Goal: Check status: Check status

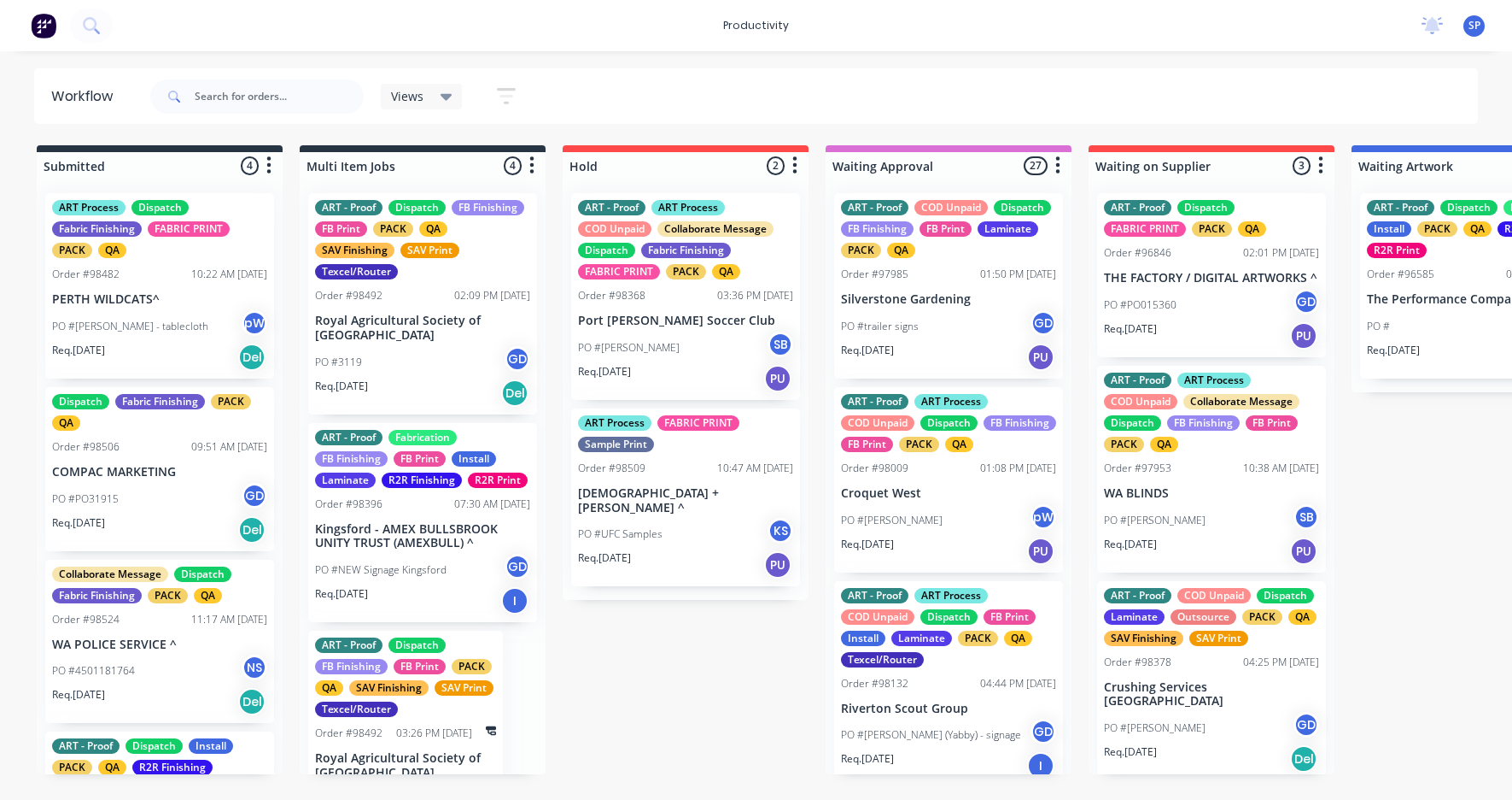
scroll to position [940, 0]
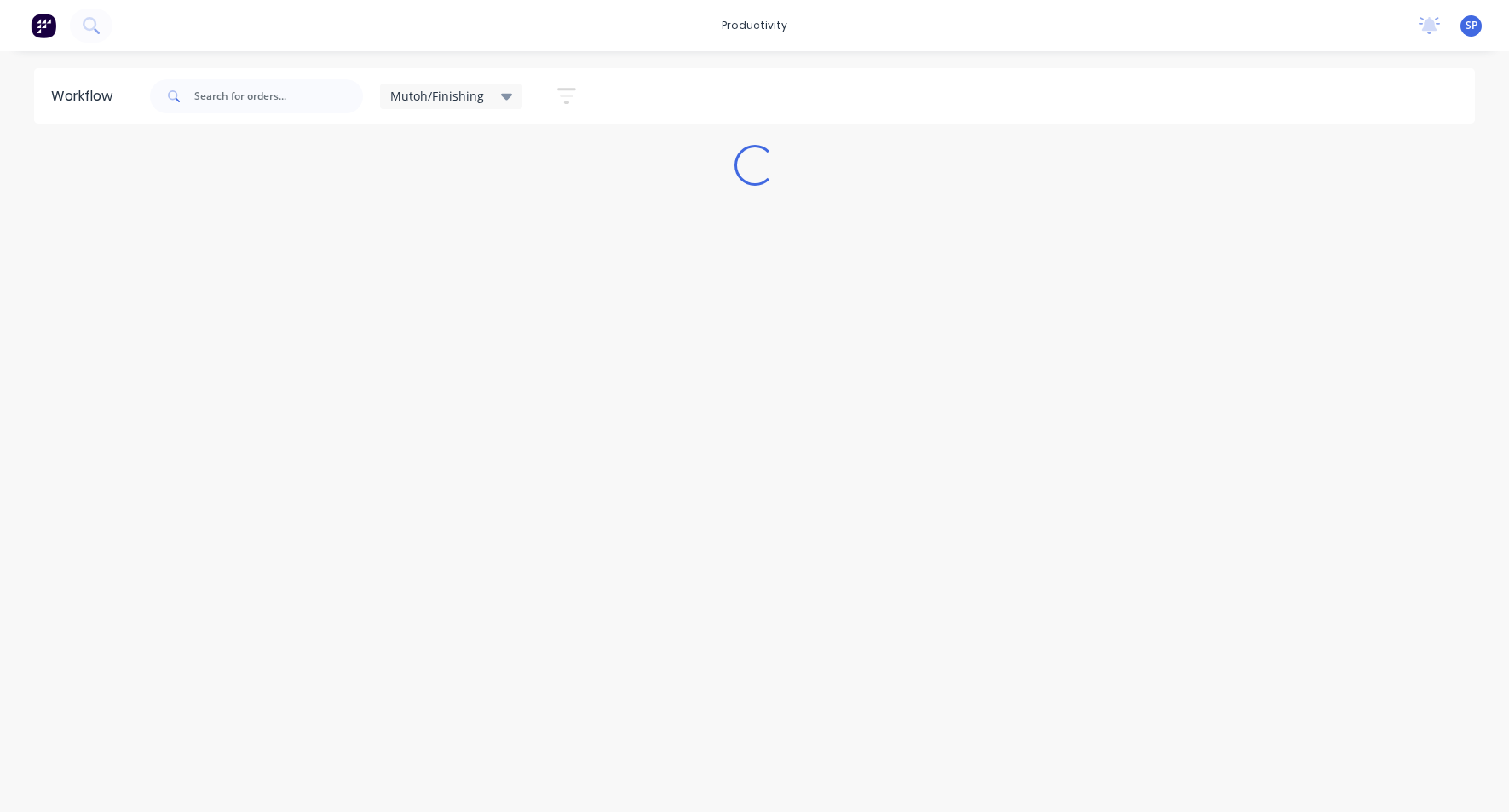
click at [501, 91] on icon at bounding box center [507, 97] width 12 height 19
click at [425, 221] on button "None" at bounding box center [483, 223] width 181 height 20
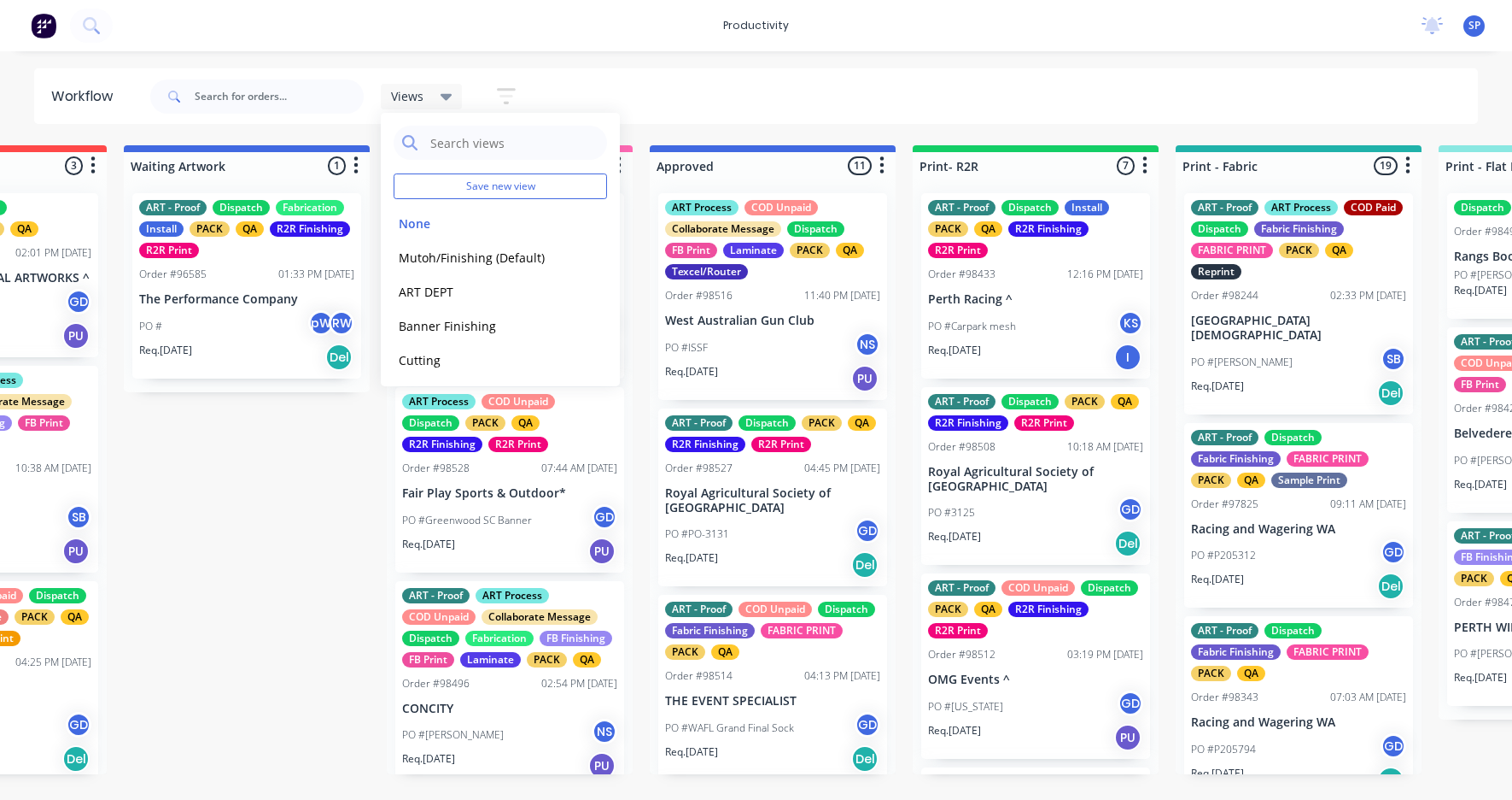
scroll to position [0, 1178]
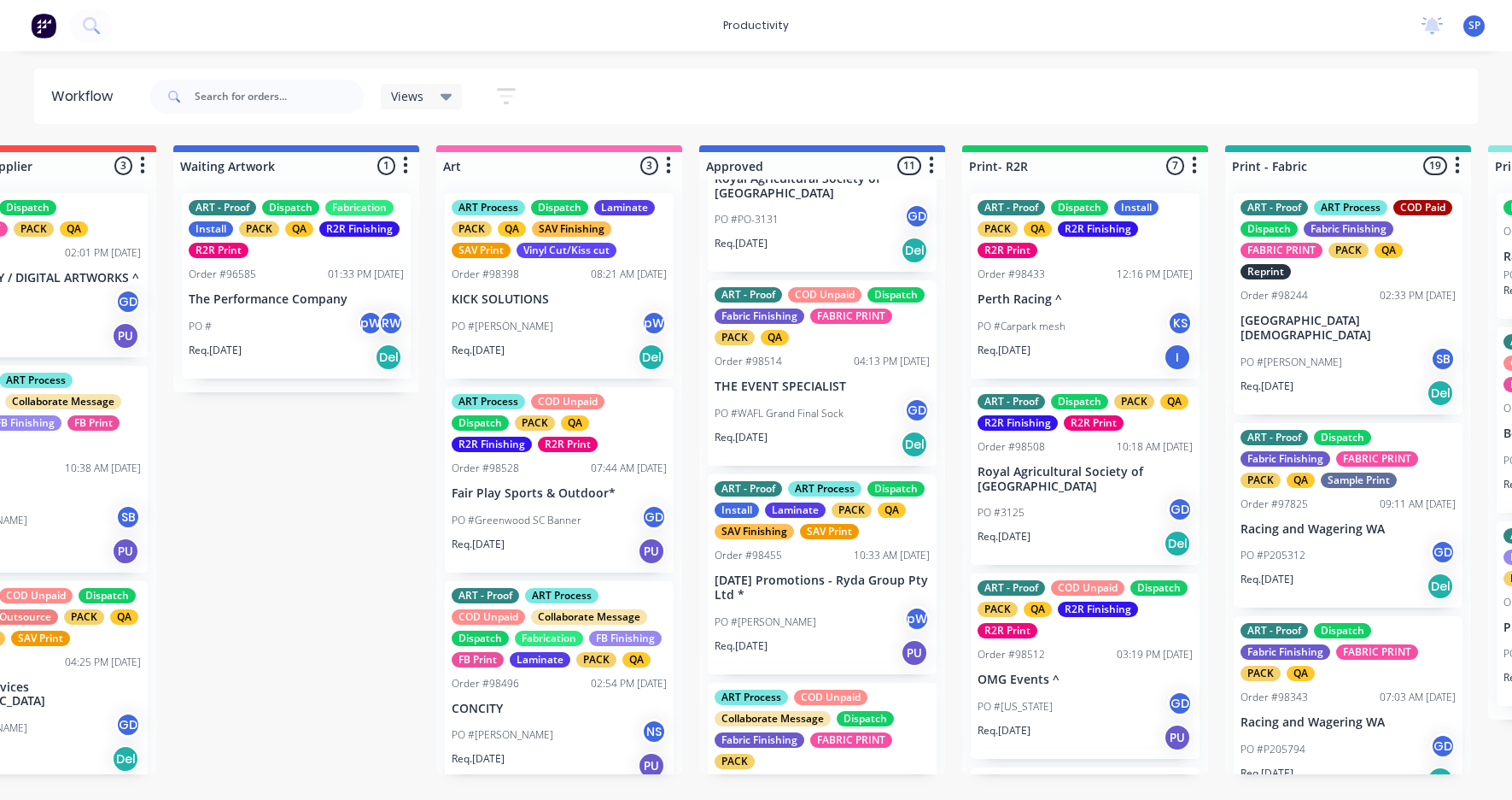
scroll to position [341, 0]
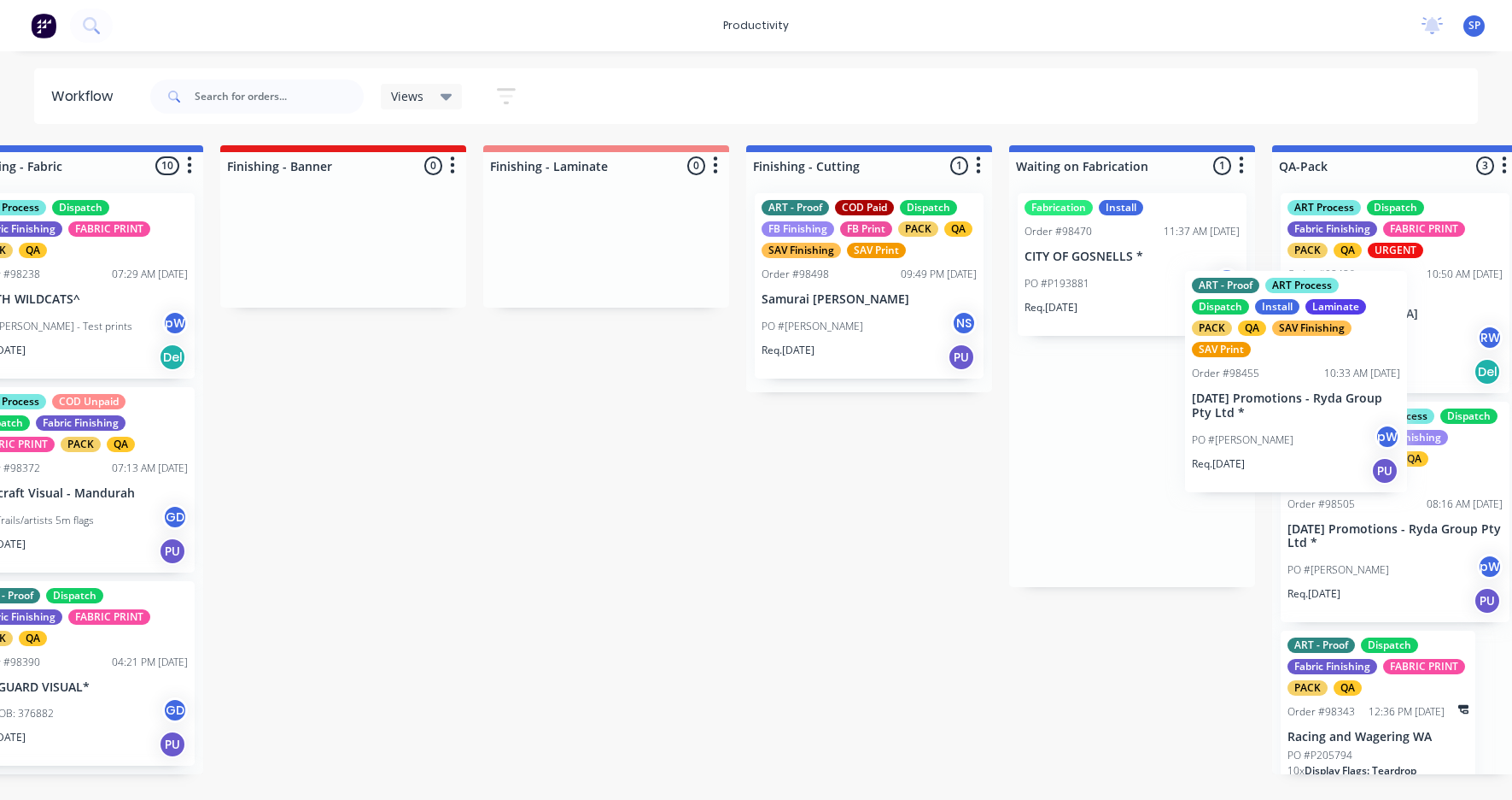
drag, startPoint x: 784, startPoint y: 597, endPoint x: 1266, endPoint y: 421, distance: 513.1
click at [1266, 421] on div "Submitted 2 Sort By Created date Required date Order number Customer name Most …" at bounding box center [32, 459] width 6562 height 629
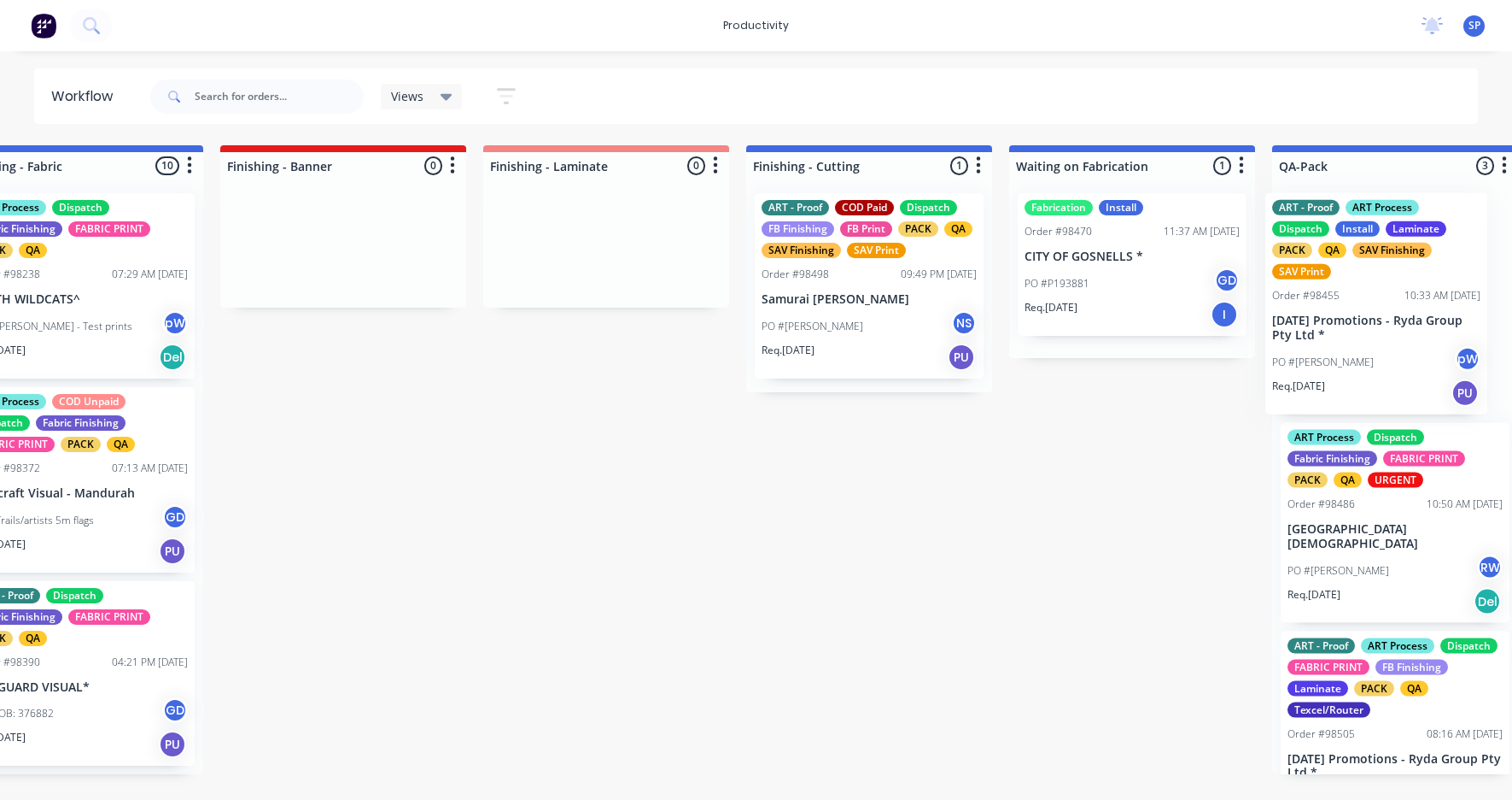
scroll to position [0, 3251]
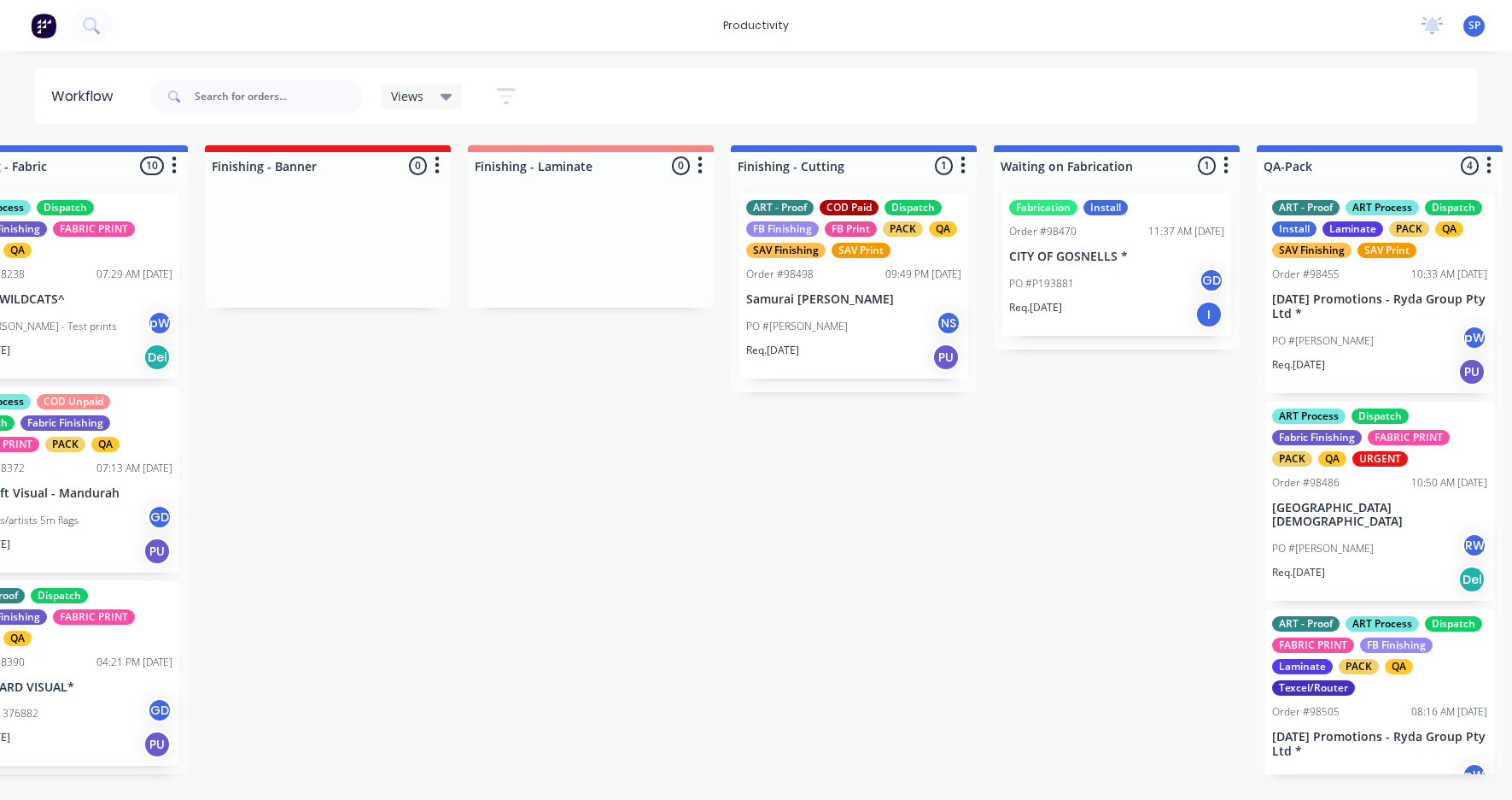
click at [1328, 352] on div "PO #Daniel pW" at bounding box center [1380, 341] width 215 height 32
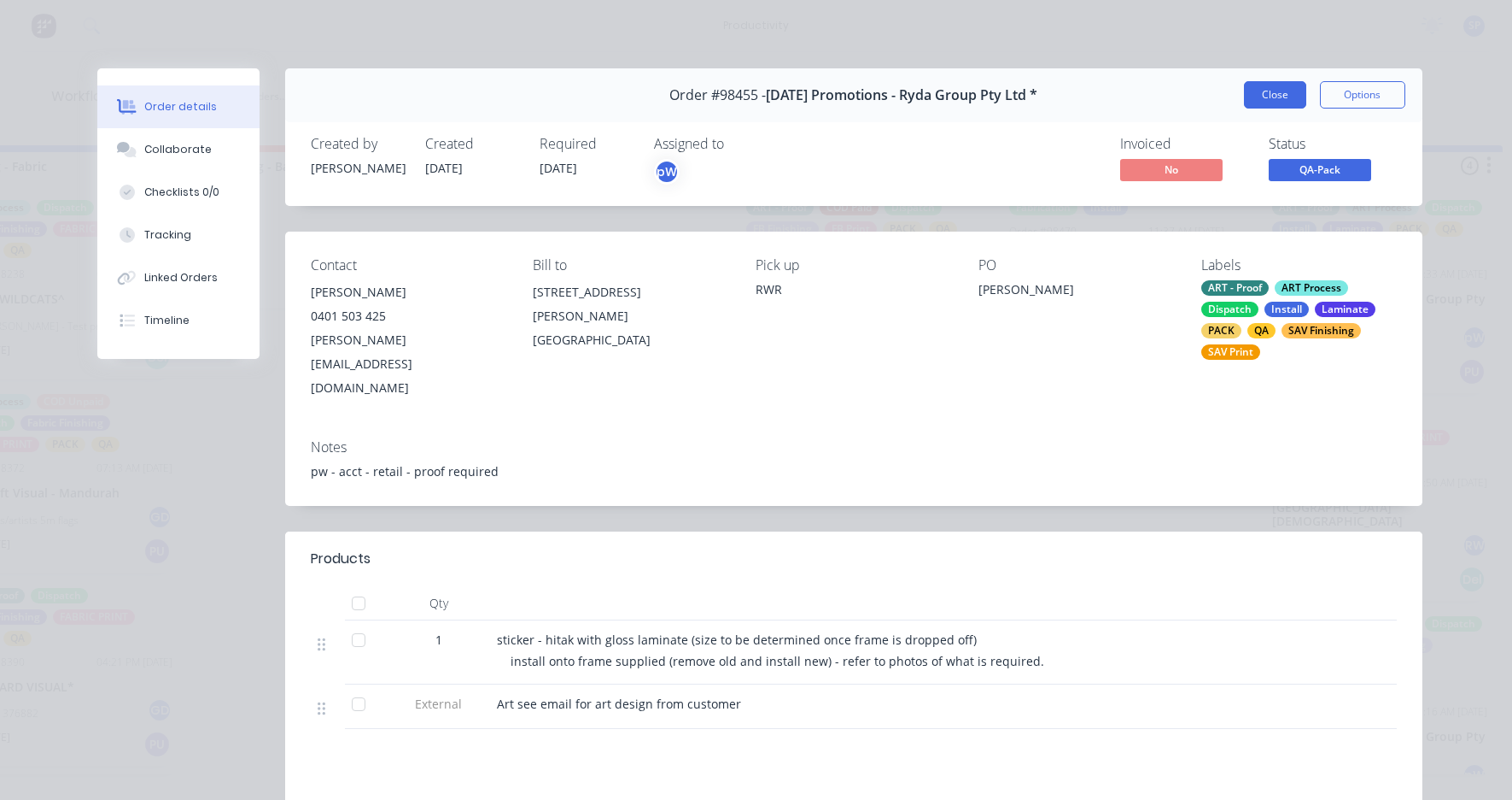
click at [1279, 105] on button "Close" at bounding box center [1275, 94] width 63 height 28
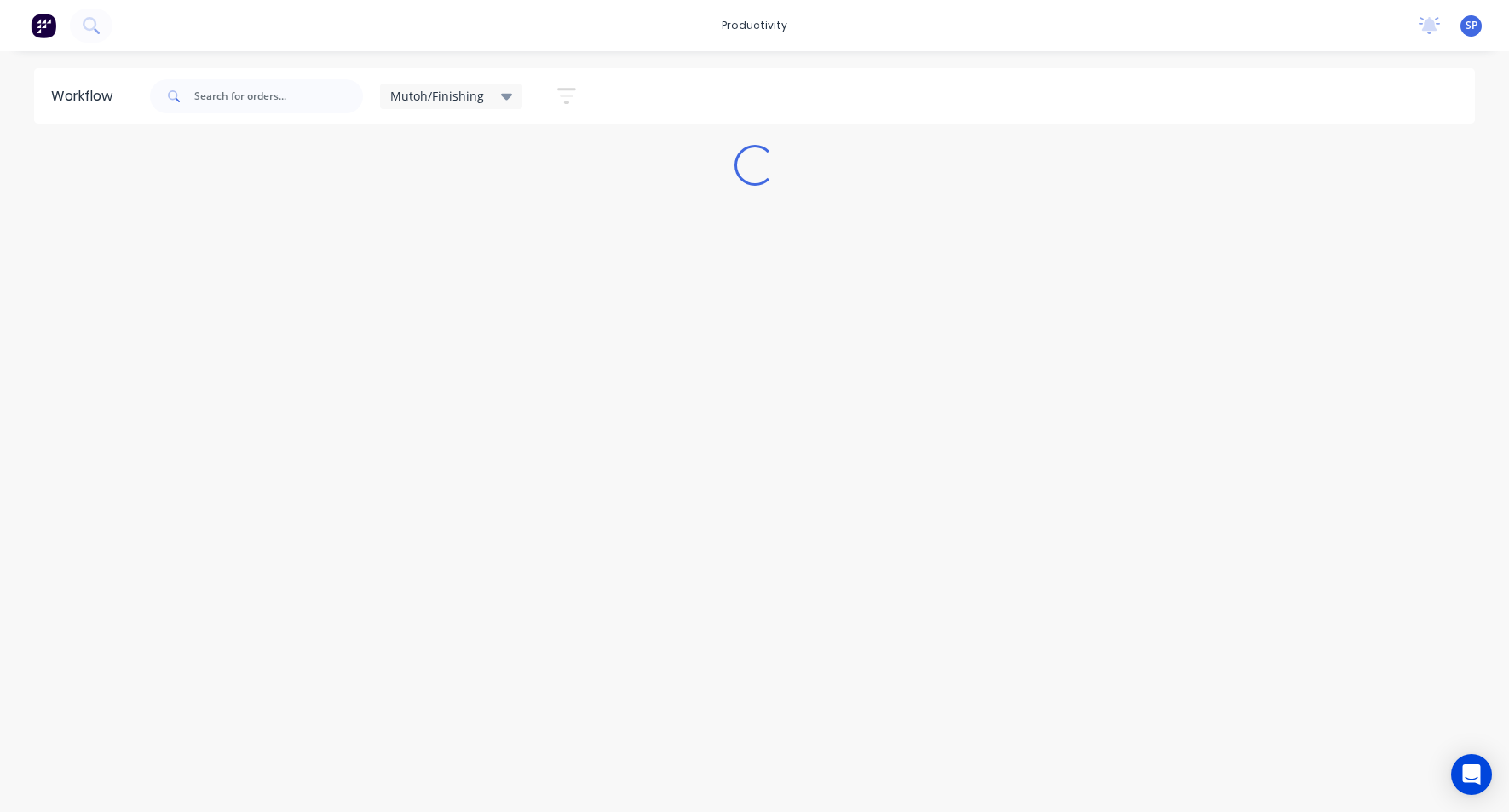
click at [494, 90] on div "Mutoh/Finishing" at bounding box center [451, 96] width 122 height 15
click at [424, 220] on button "None" at bounding box center [483, 223] width 181 height 20
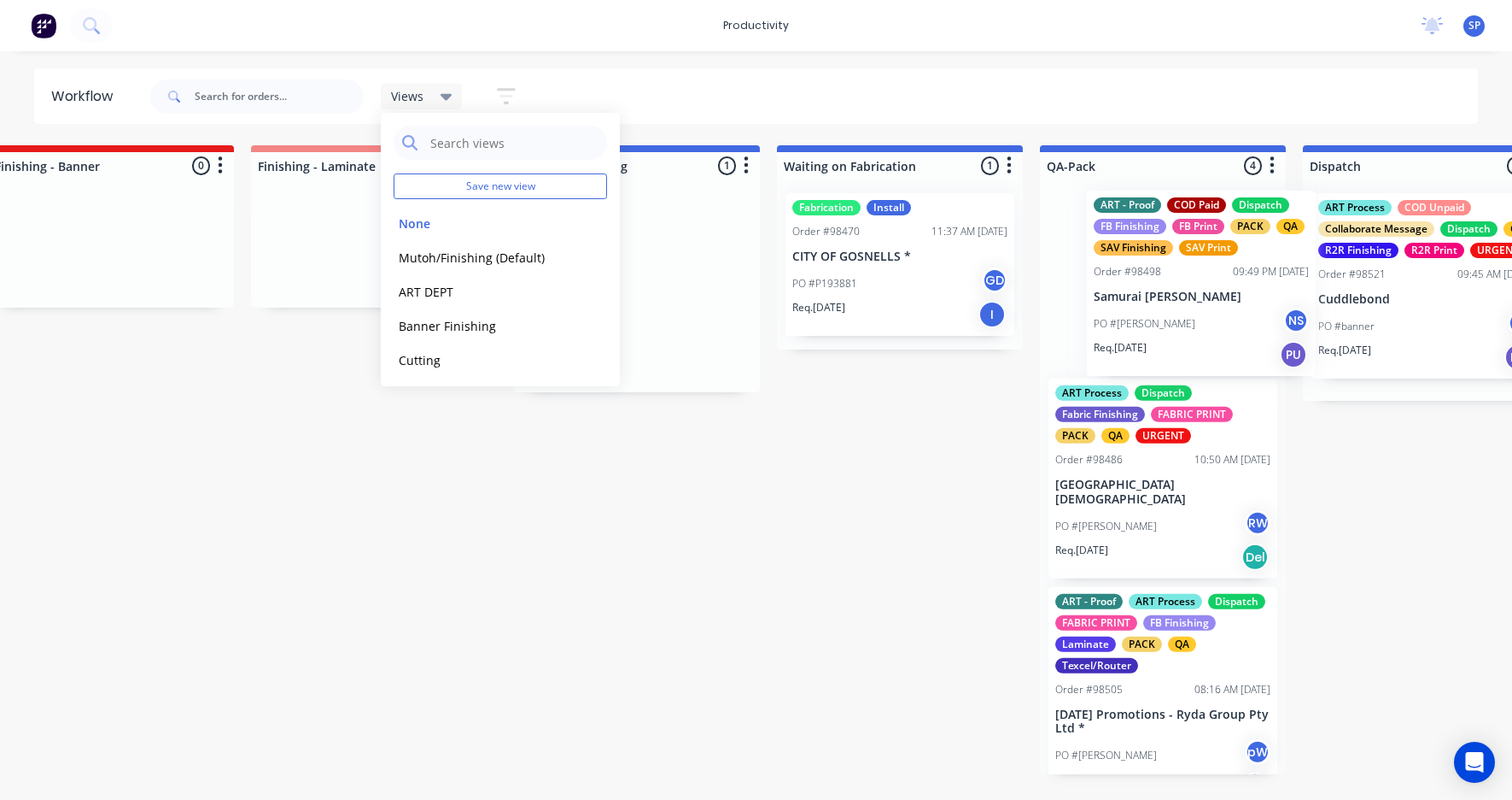
scroll to position [0, 3529]
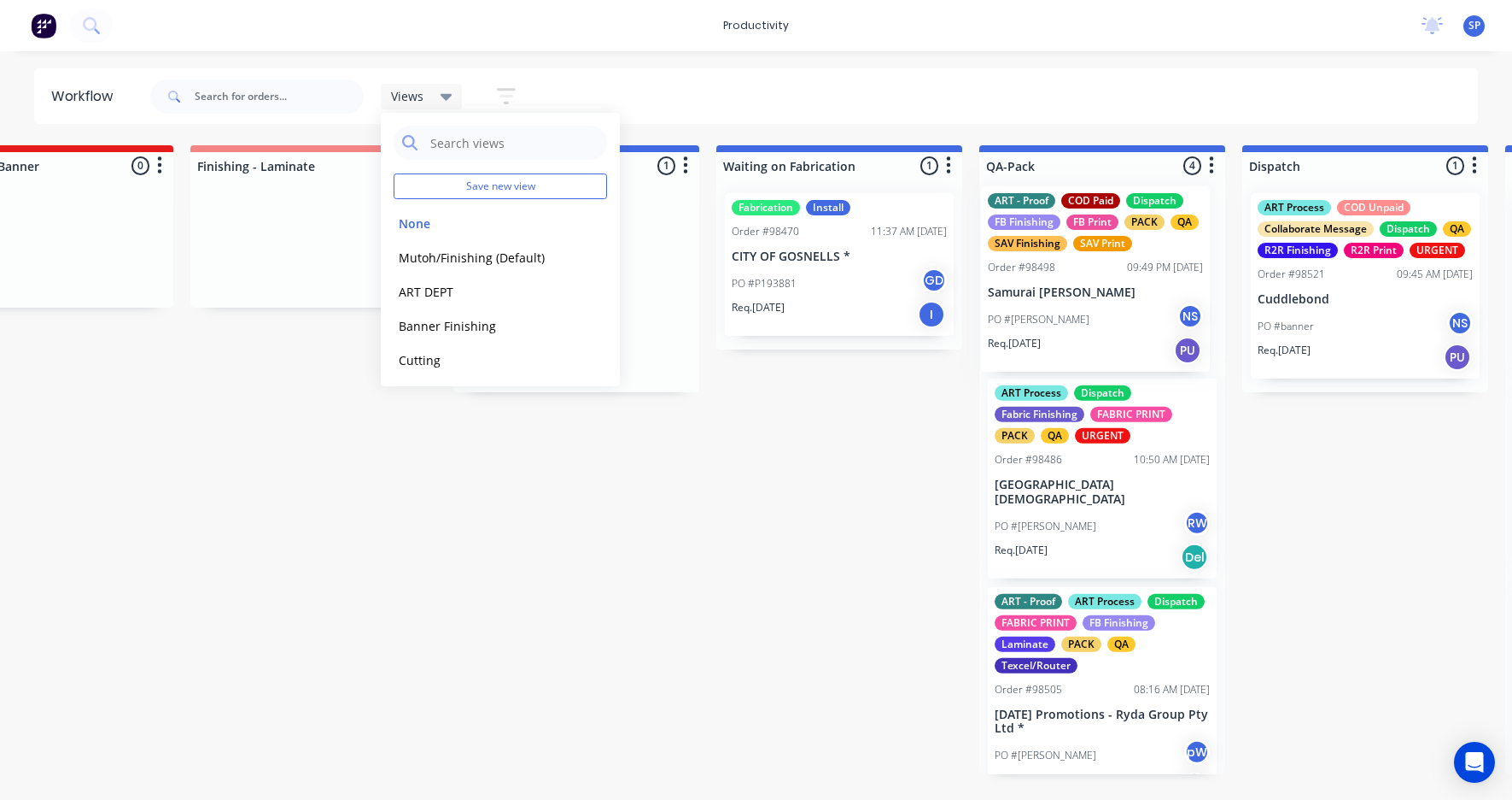
drag, startPoint x: 893, startPoint y: 310, endPoint x: 1057, endPoint y: 302, distance: 164.2
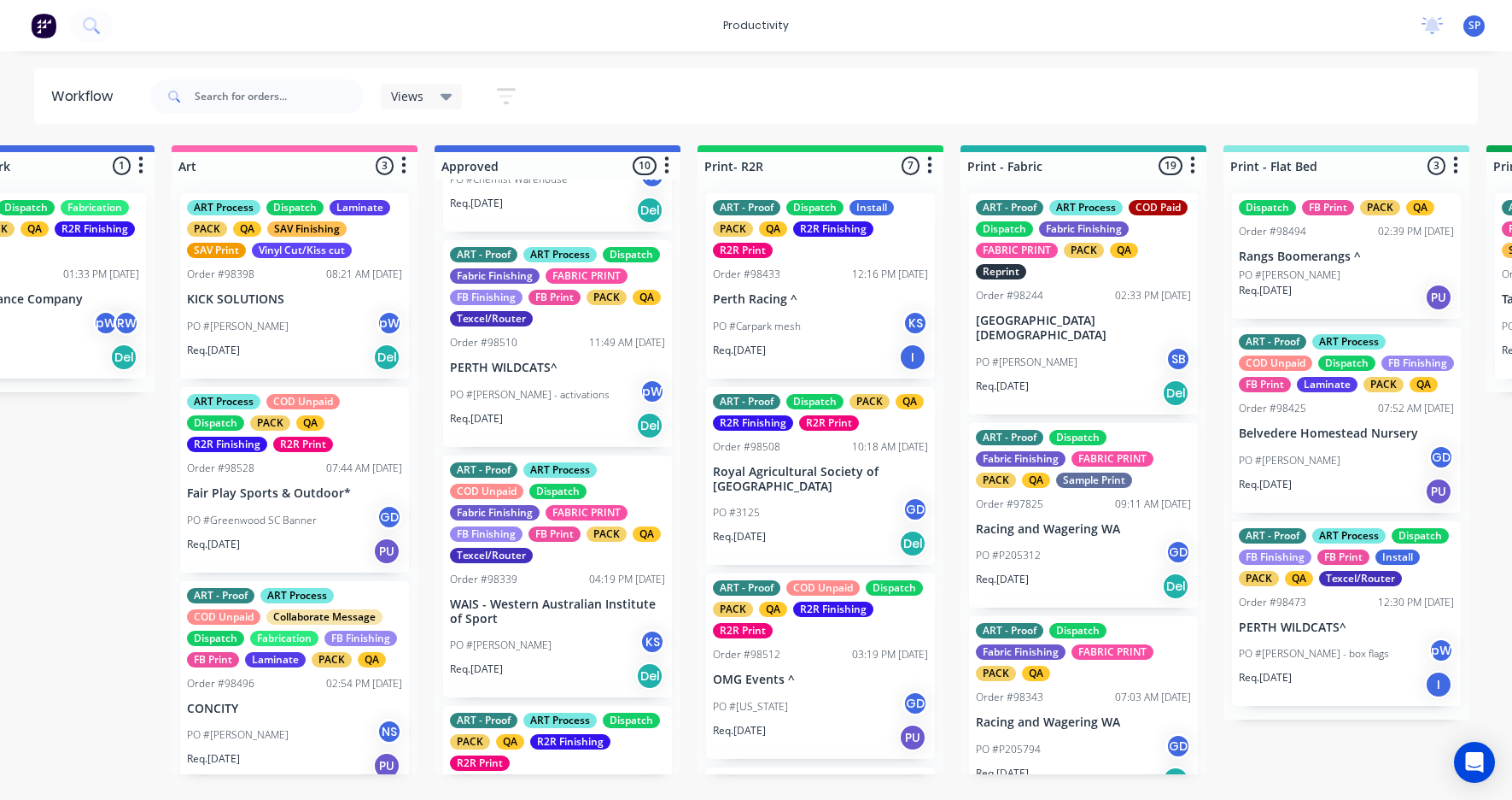
scroll to position [769, 0]
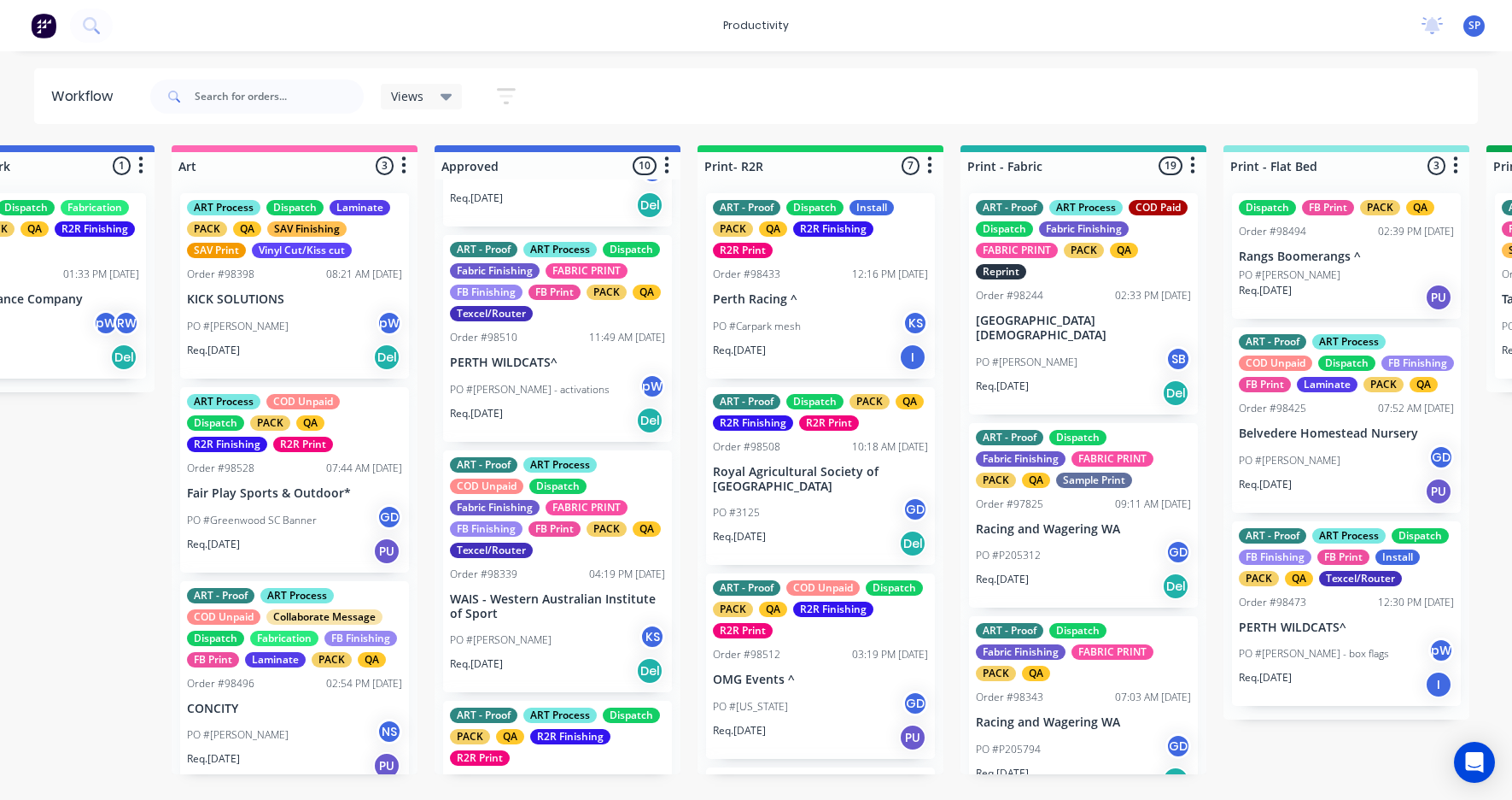
click at [550, 399] on div "PO #[PERSON_NAME] - activations pW" at bounding box center [557, 389] width 215 height 32
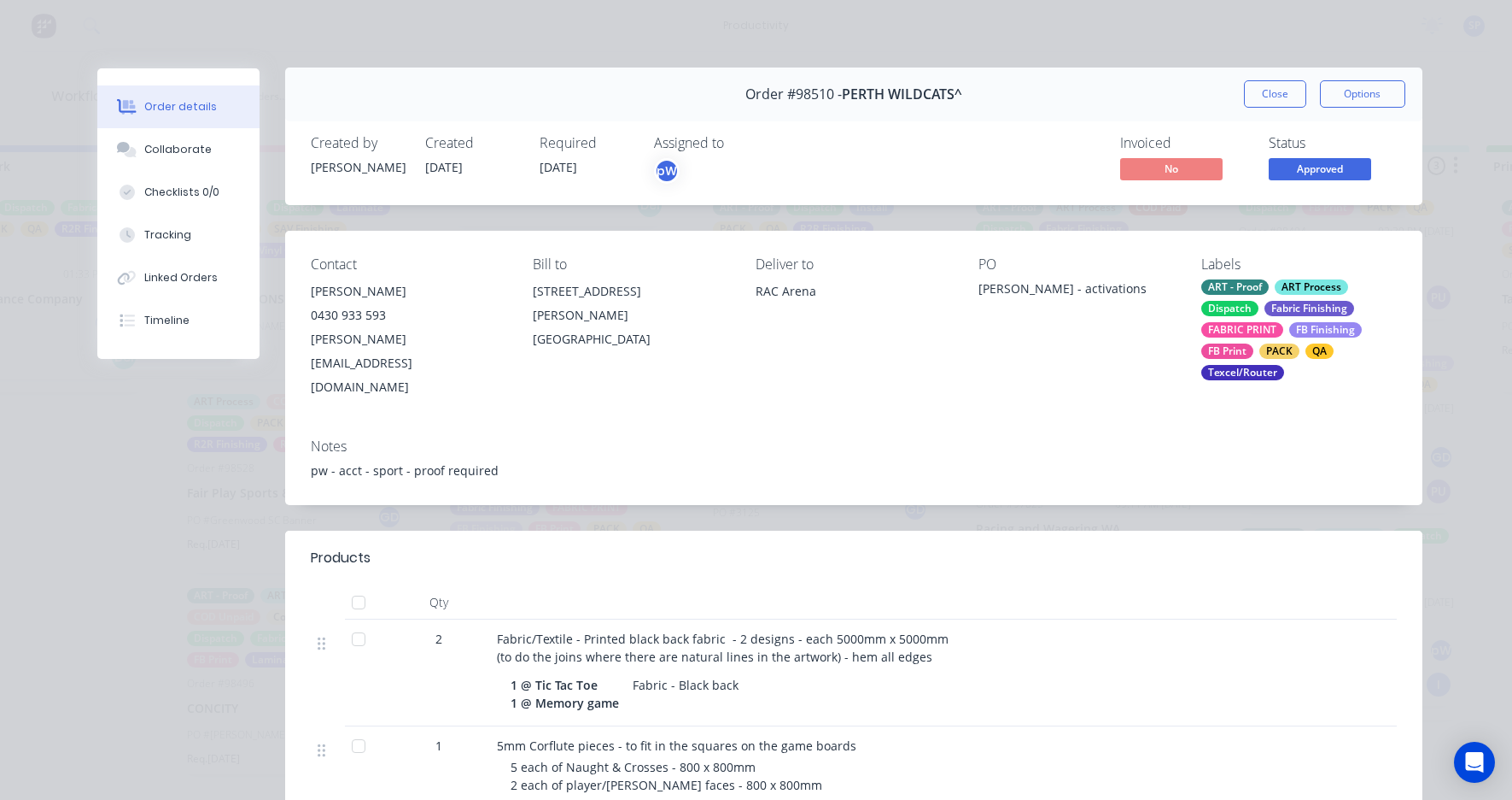
scroll to position [0, 0]
click at [1269, 97] on button "Close" at bounding box center [1275, 94] width 63 height 28
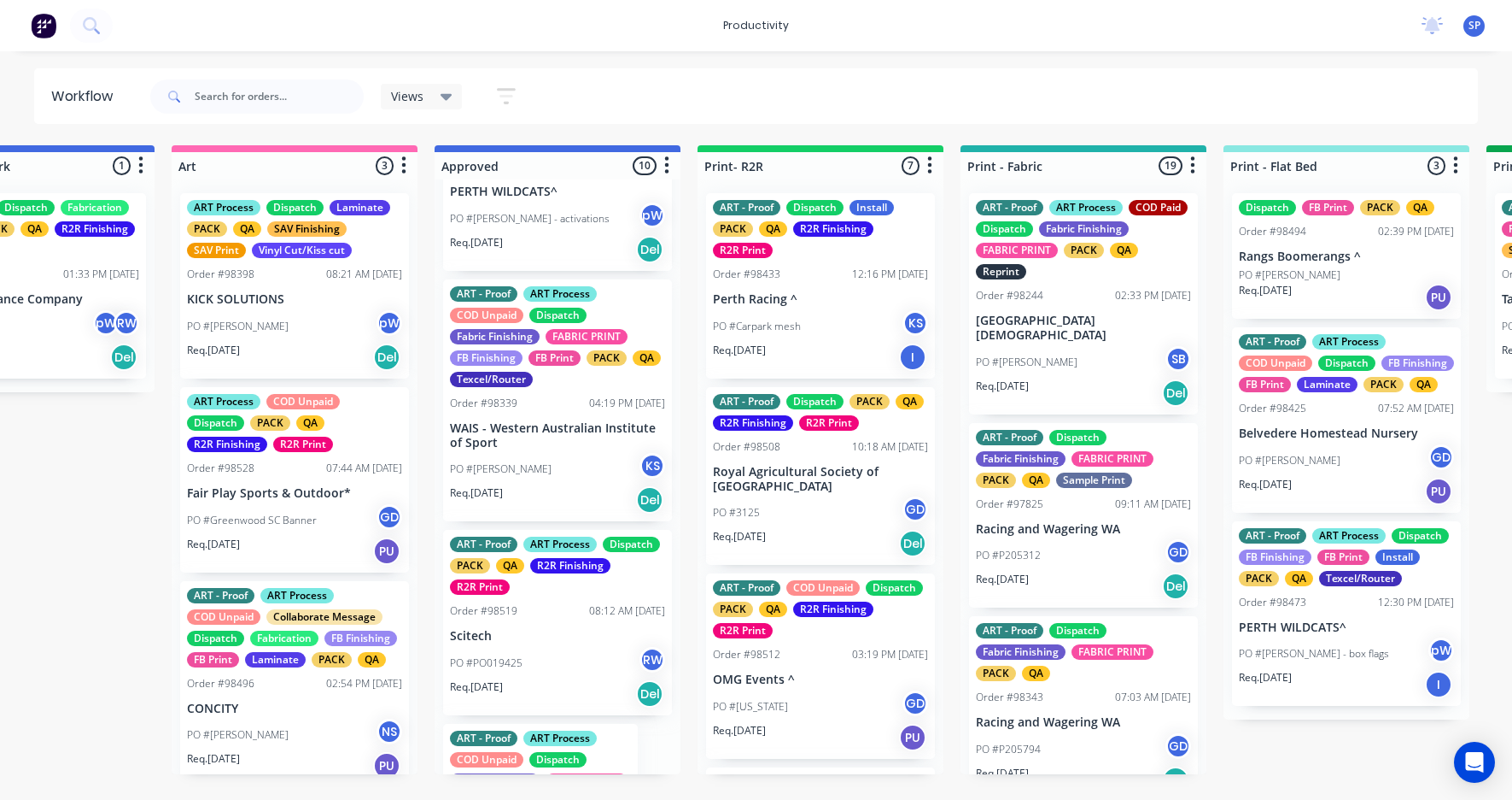
scroll to position [1025, 0]
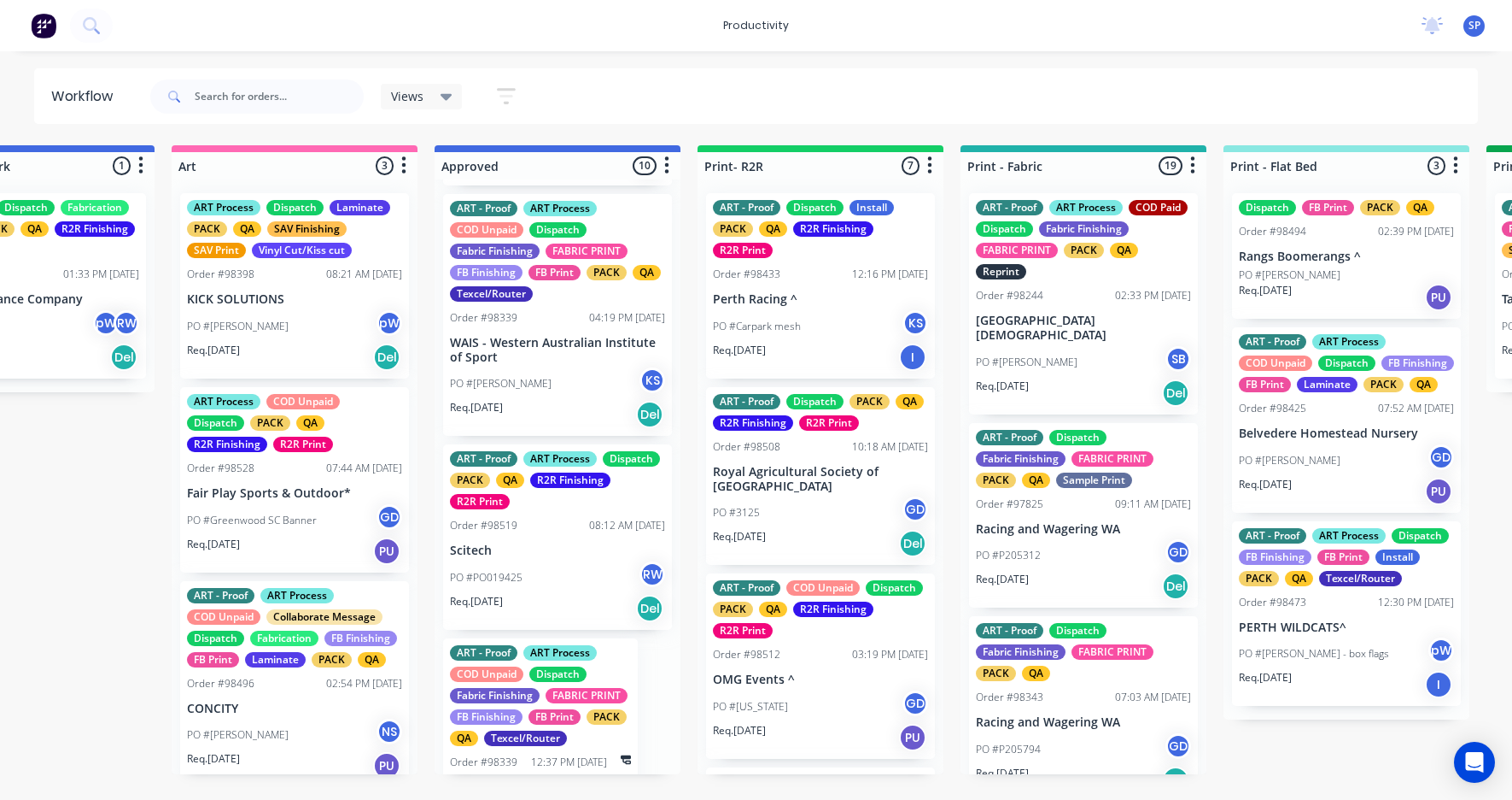
click at [552, 364] on p "WAIS - Western Australian Institute of Sport" at bounding box center [557, 350] width 215 height 29
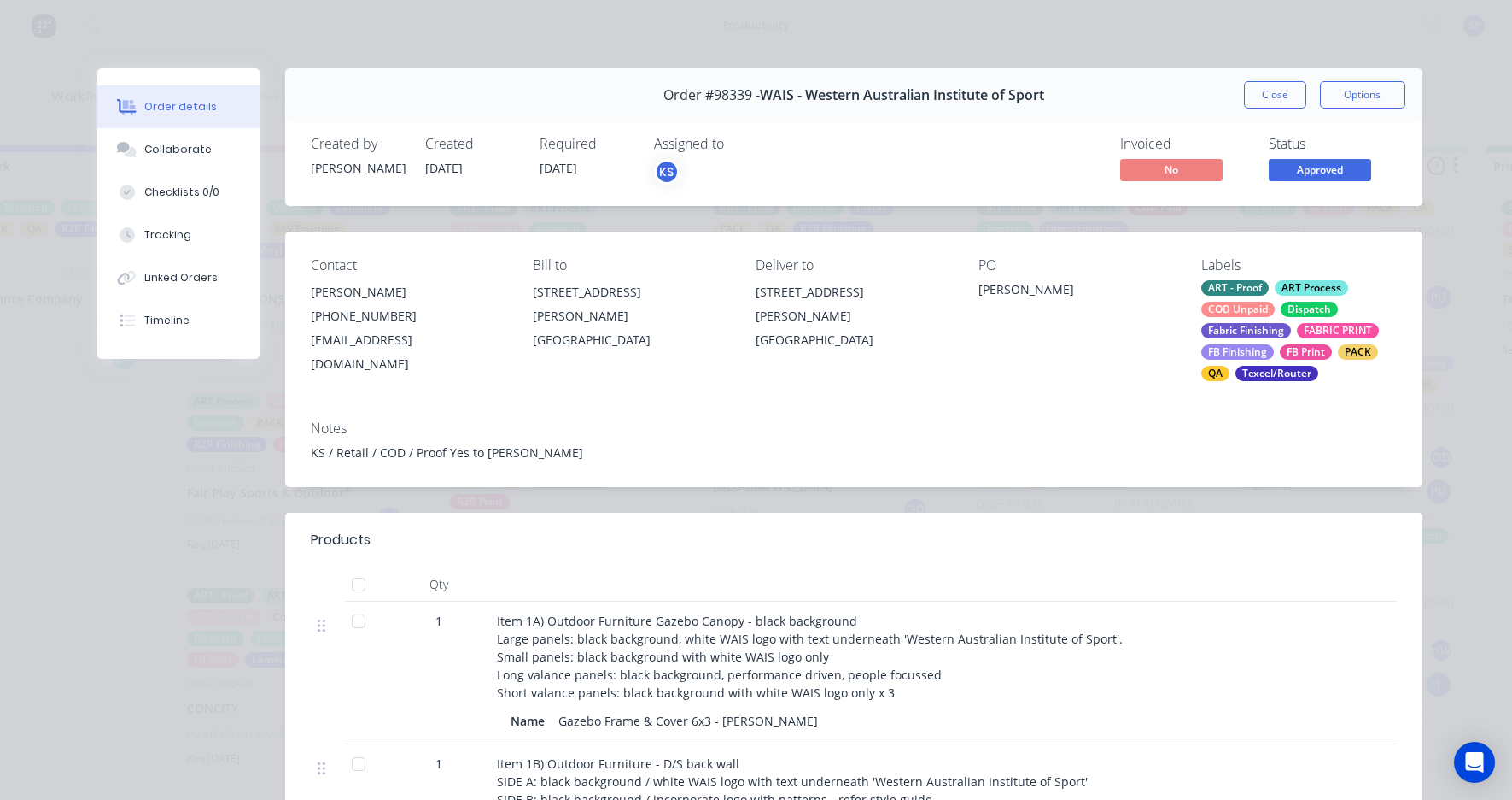
scroll to position [86, 0]
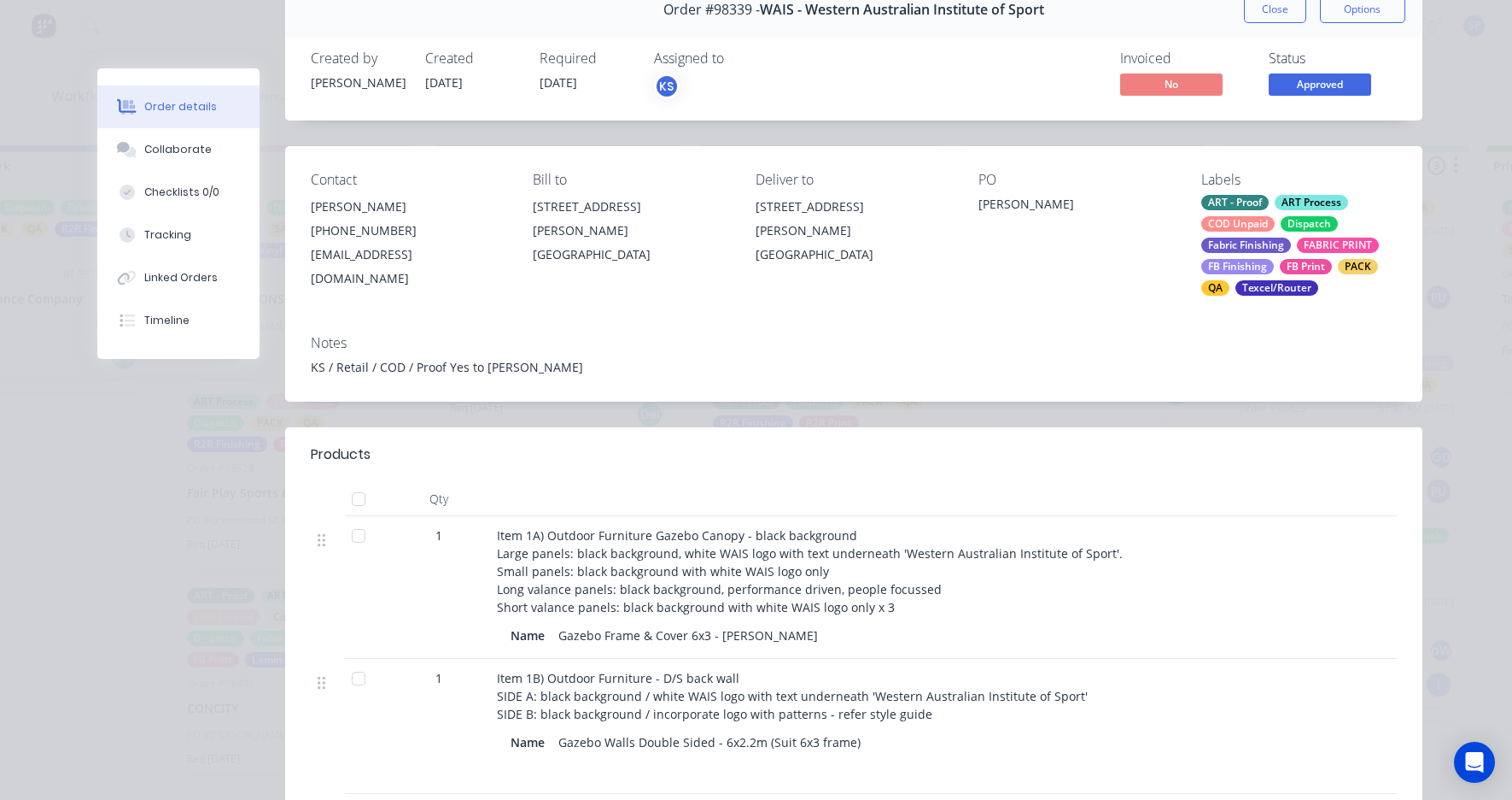
click at [1266, 12] on button "Close" at bounding box center [1275, 10] width 63 height 28
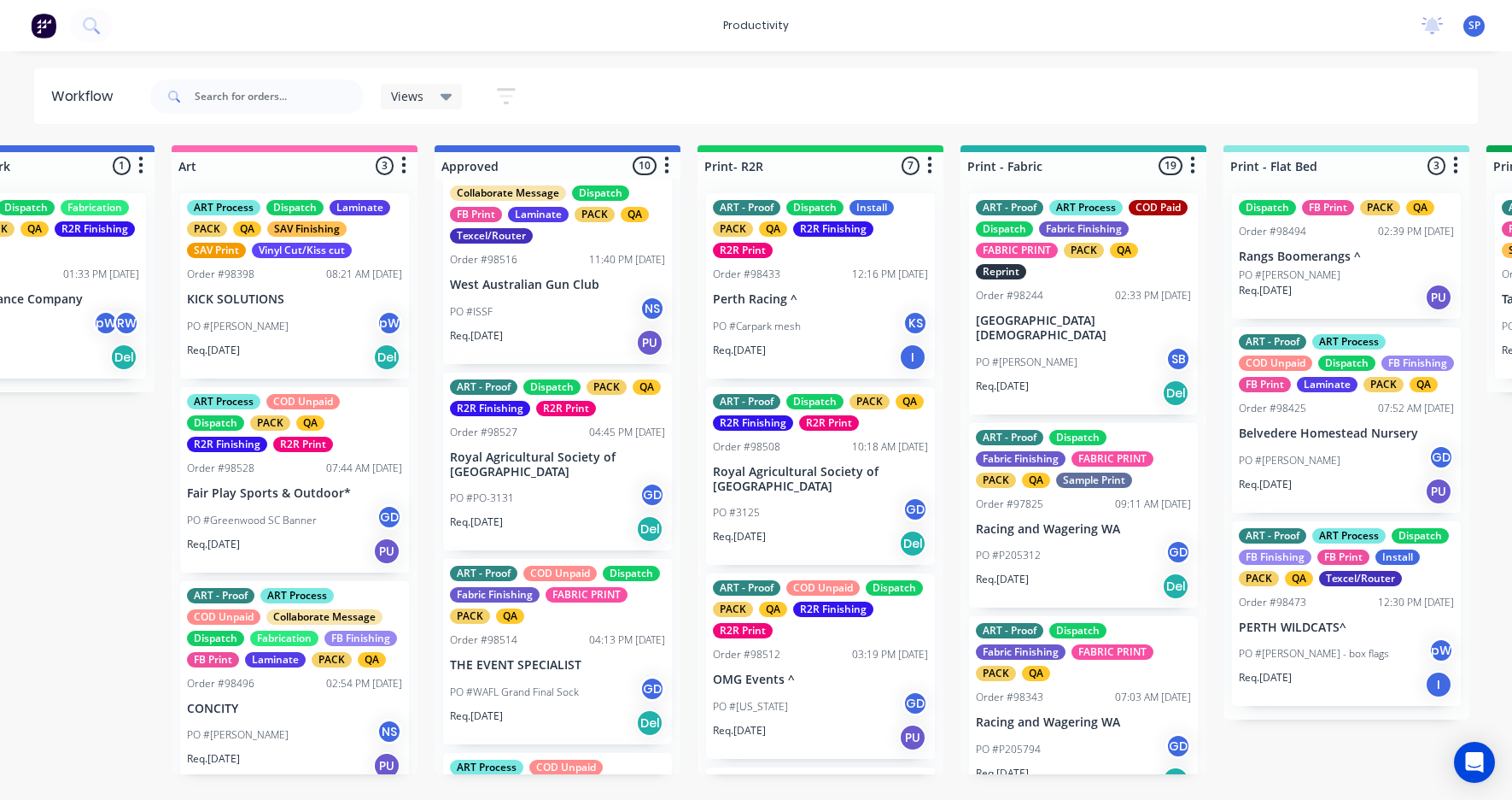
scroll to position [0, 0]
